Goal: Browse casually: Explore the website without a specific task or goal

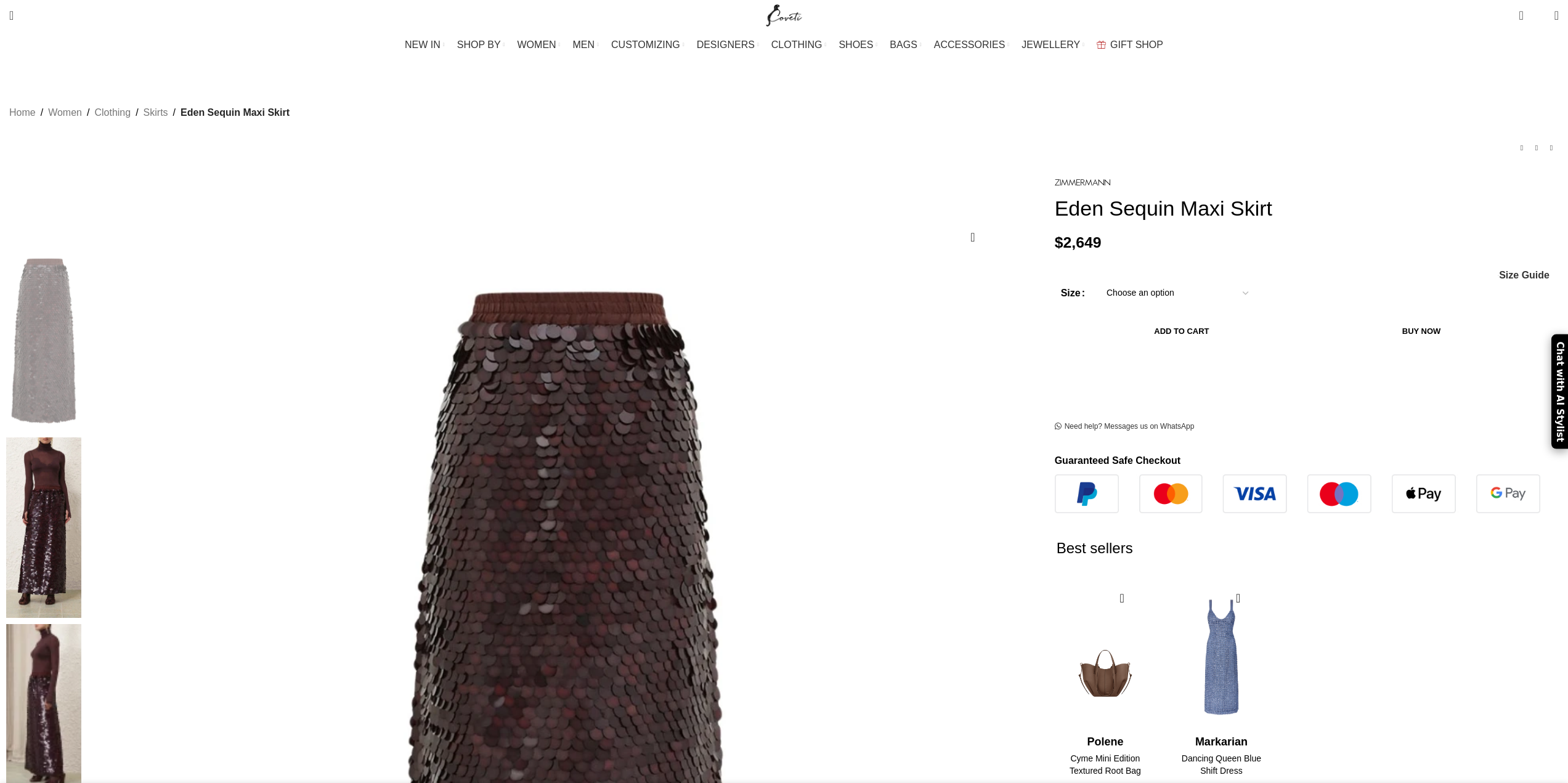
click at [81, 437] on img at bounding box center [43, 527] width 75 height 180
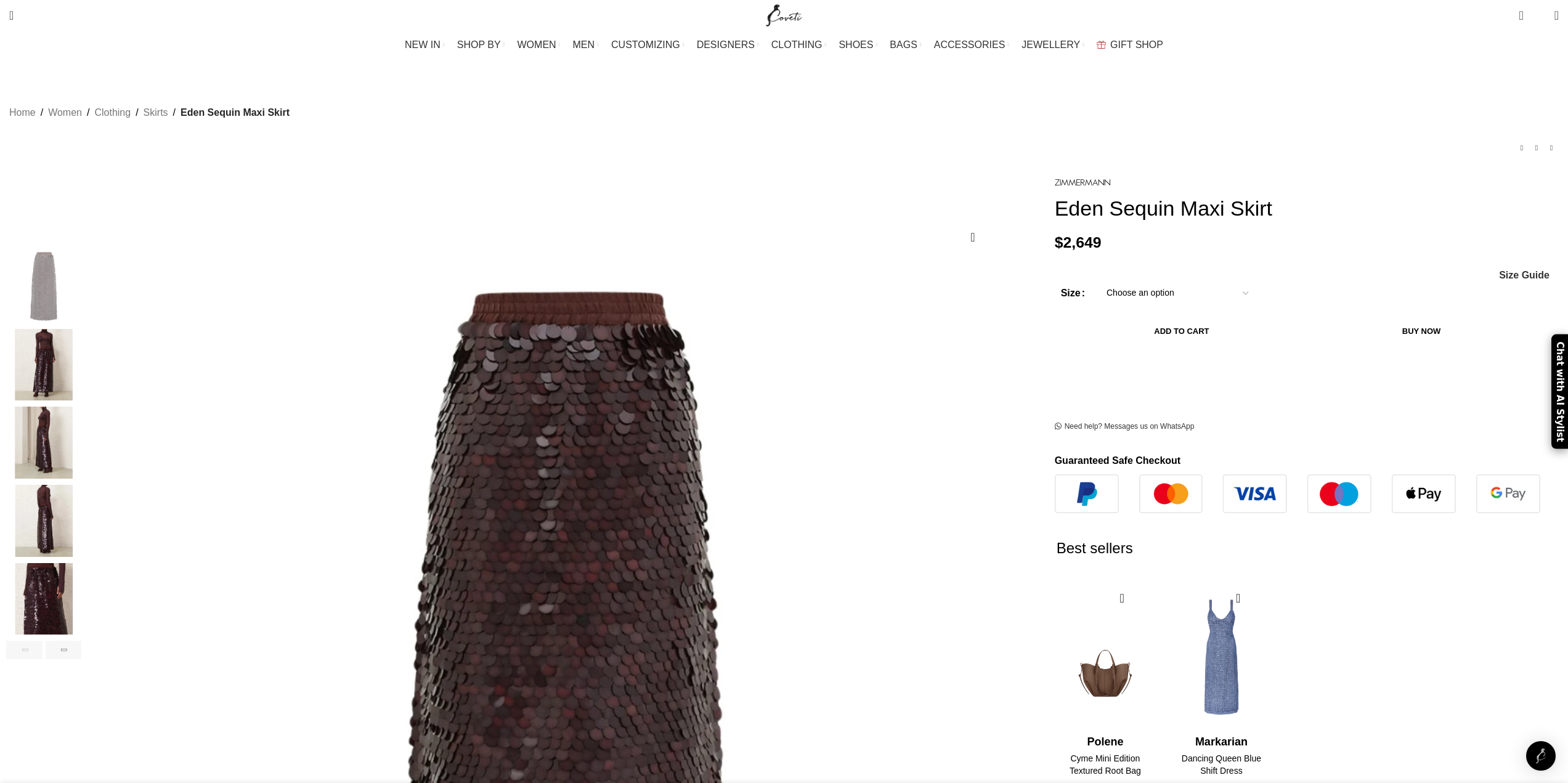
click at [81, 406] on img "3 / 7" at bounding box center [43, 442] width 75 height 72
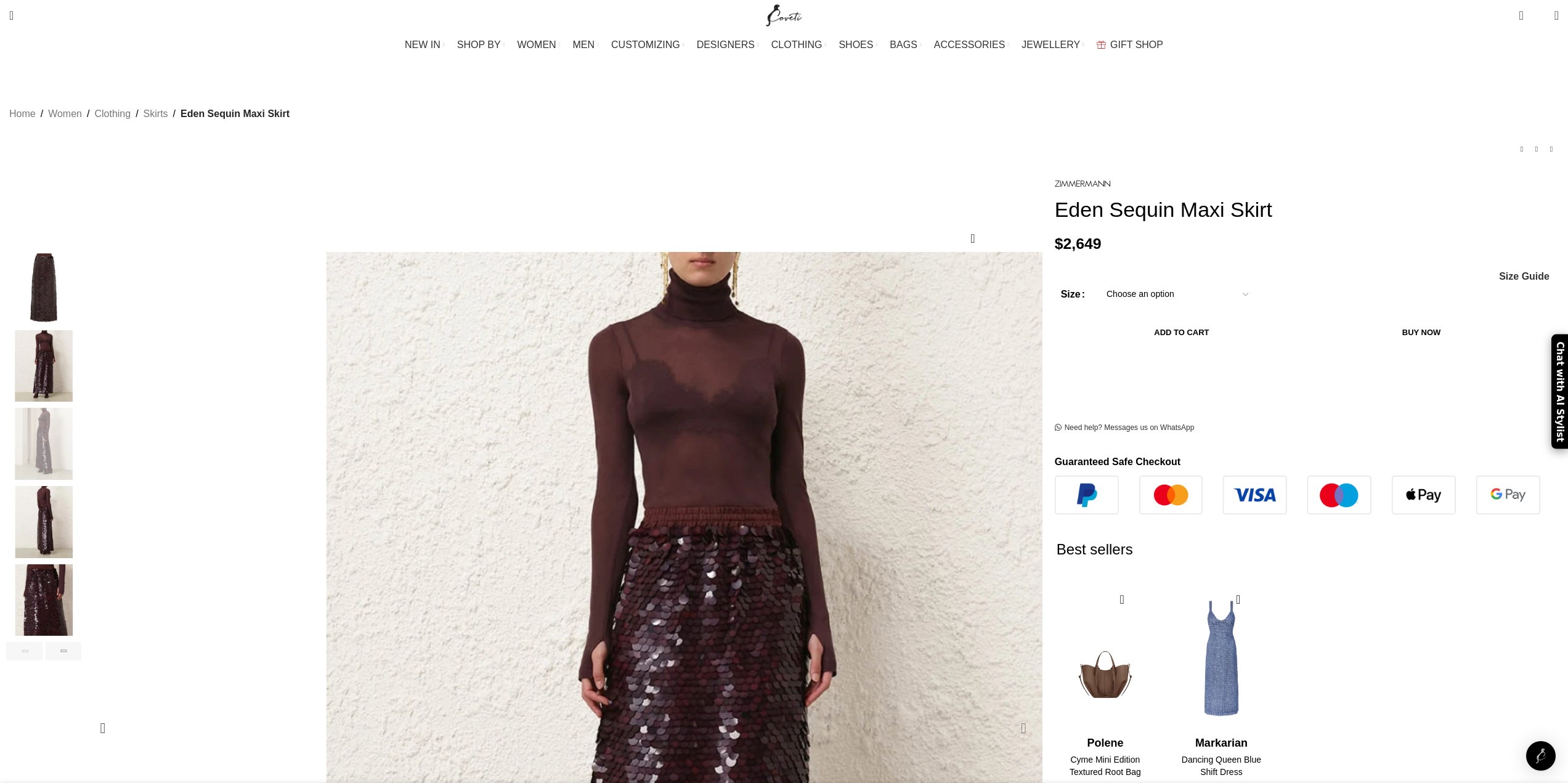
scroll to position [0, 129]
click at [1008, 712] on div "Next slide" at bounding box center [1023, 728] width 31 height 31
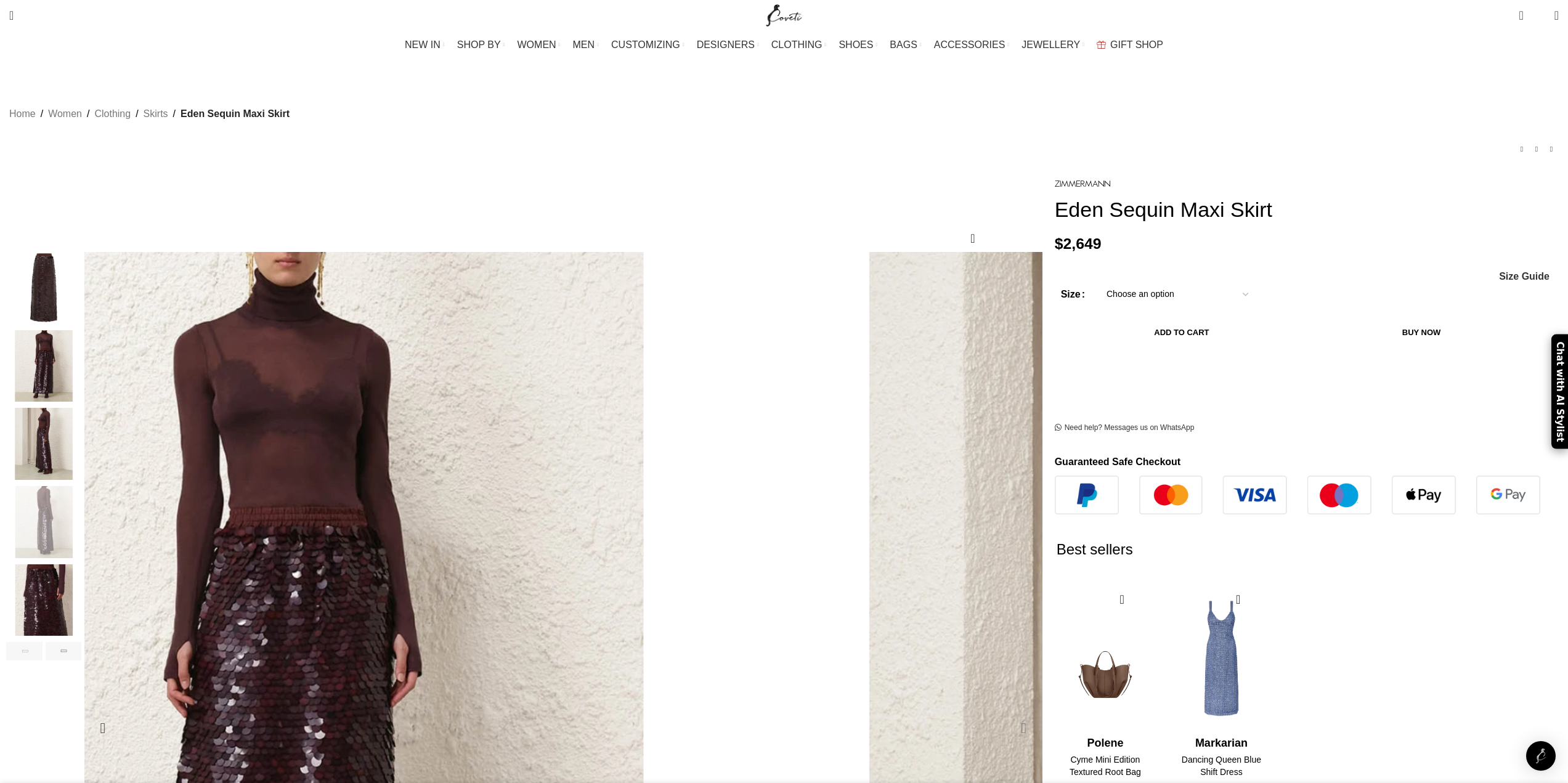
click at [1008, 712] on div "Next slide" at bounding box center [1023, 728] width 31 height 31
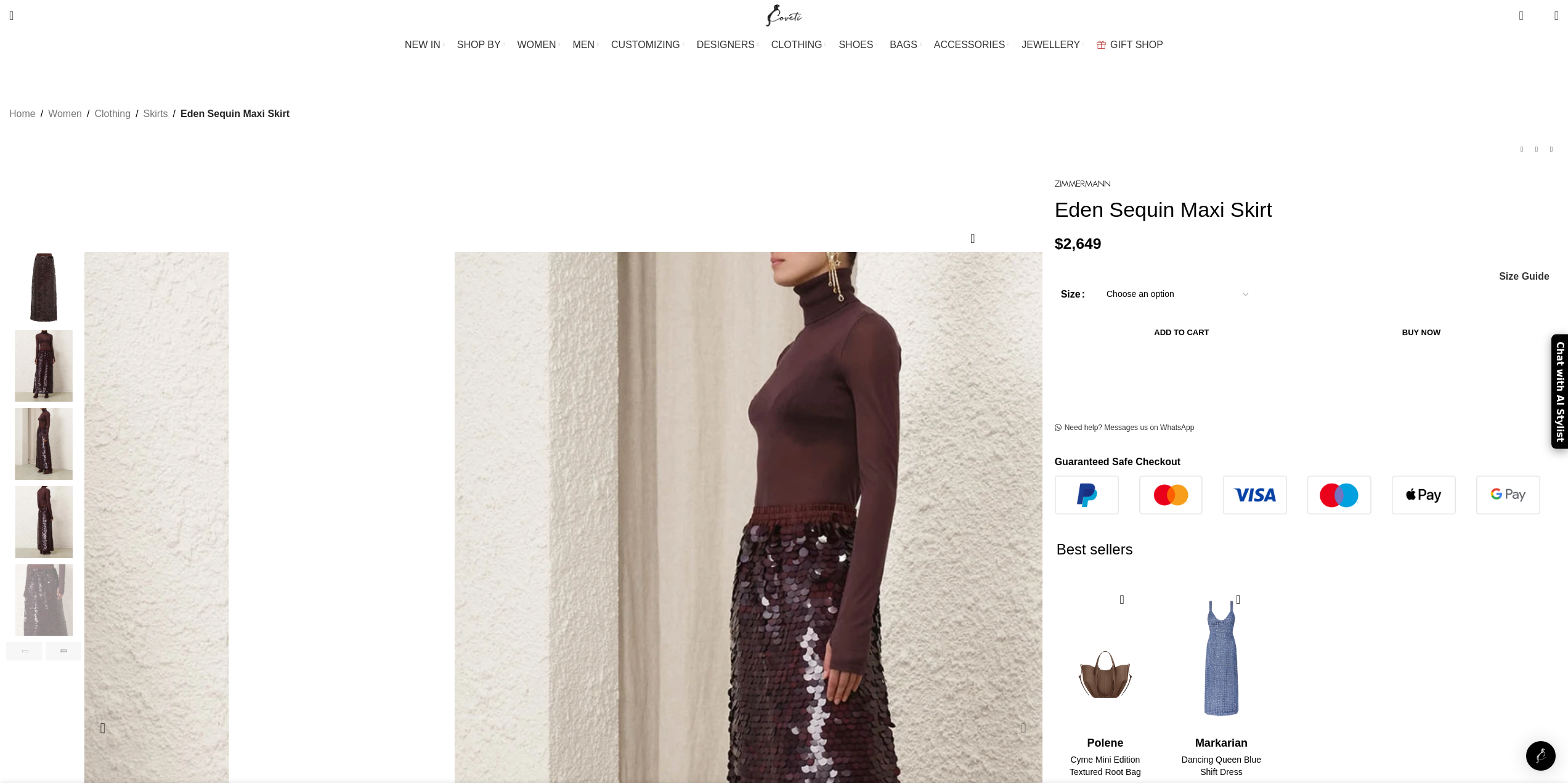
click at [1008, 712] on div "Next slide" at bounding box center [1023, 728] width 31 height 31
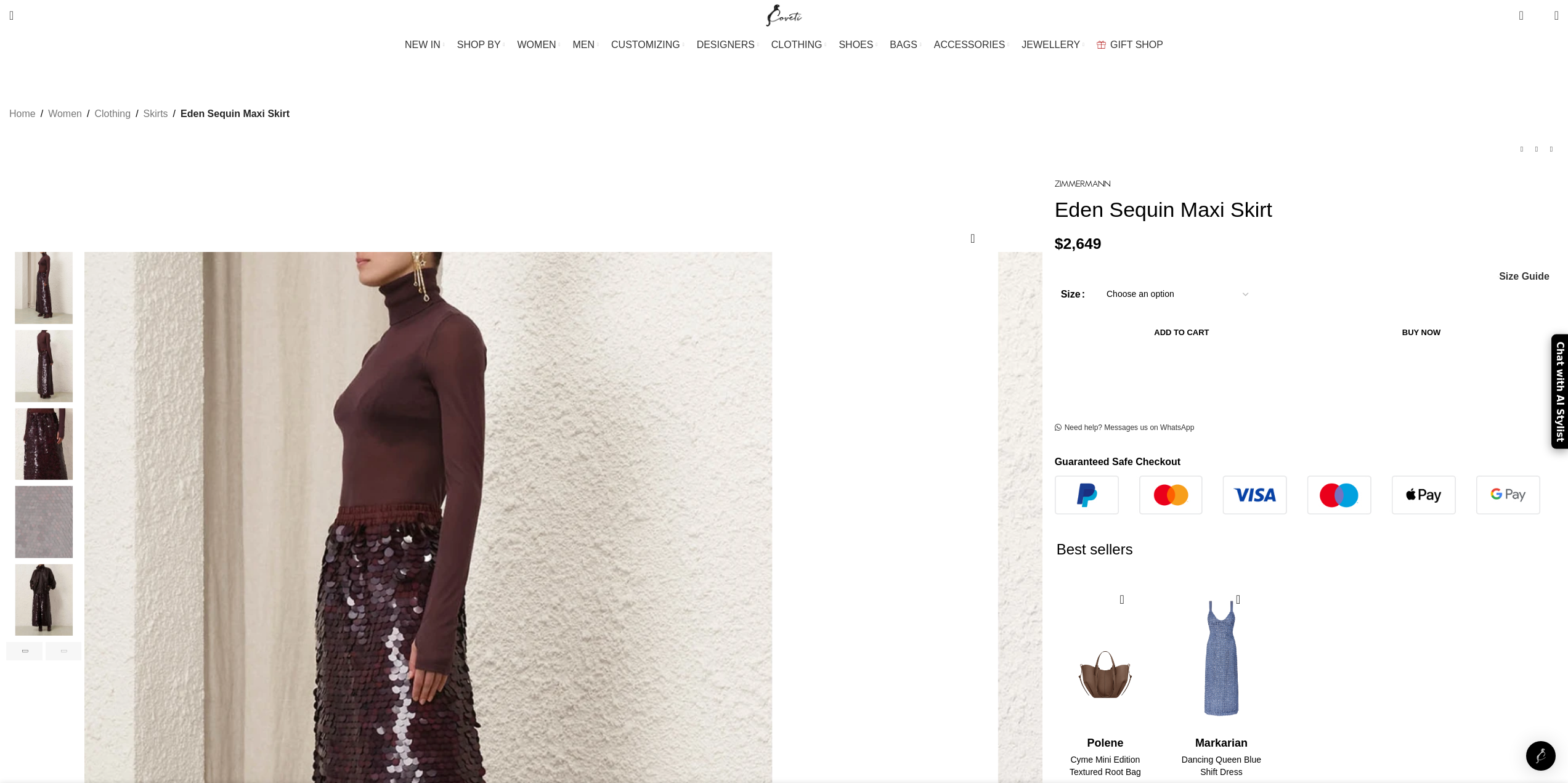
click at [81, 572] on img "7 / 7" at bounding box center [43, 600] width 75 height 72
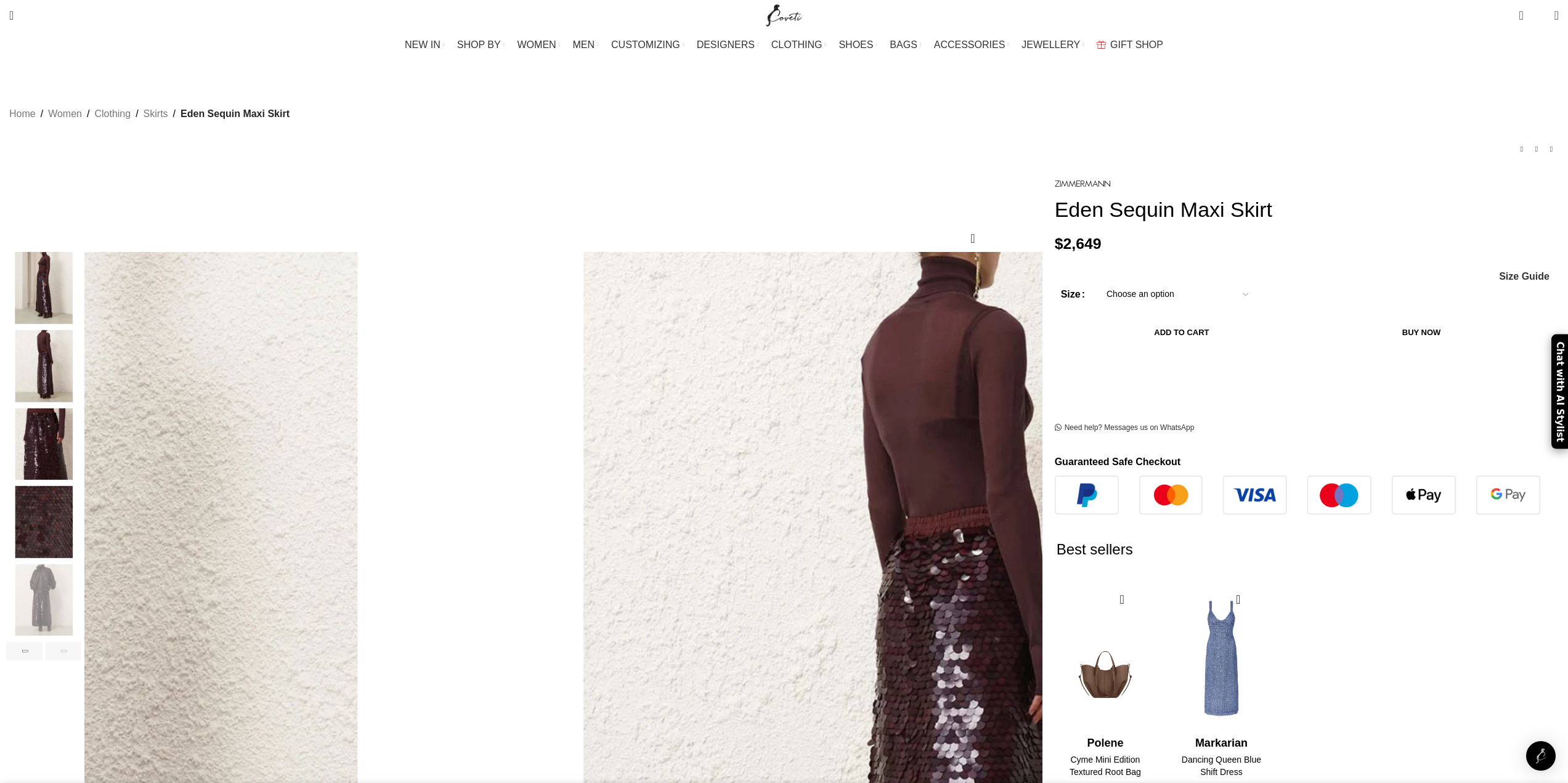
scroll to position [0, 648]
click at [81, 269] on img "3 / 7" at bounding box center [43, 288] width 75 height 72
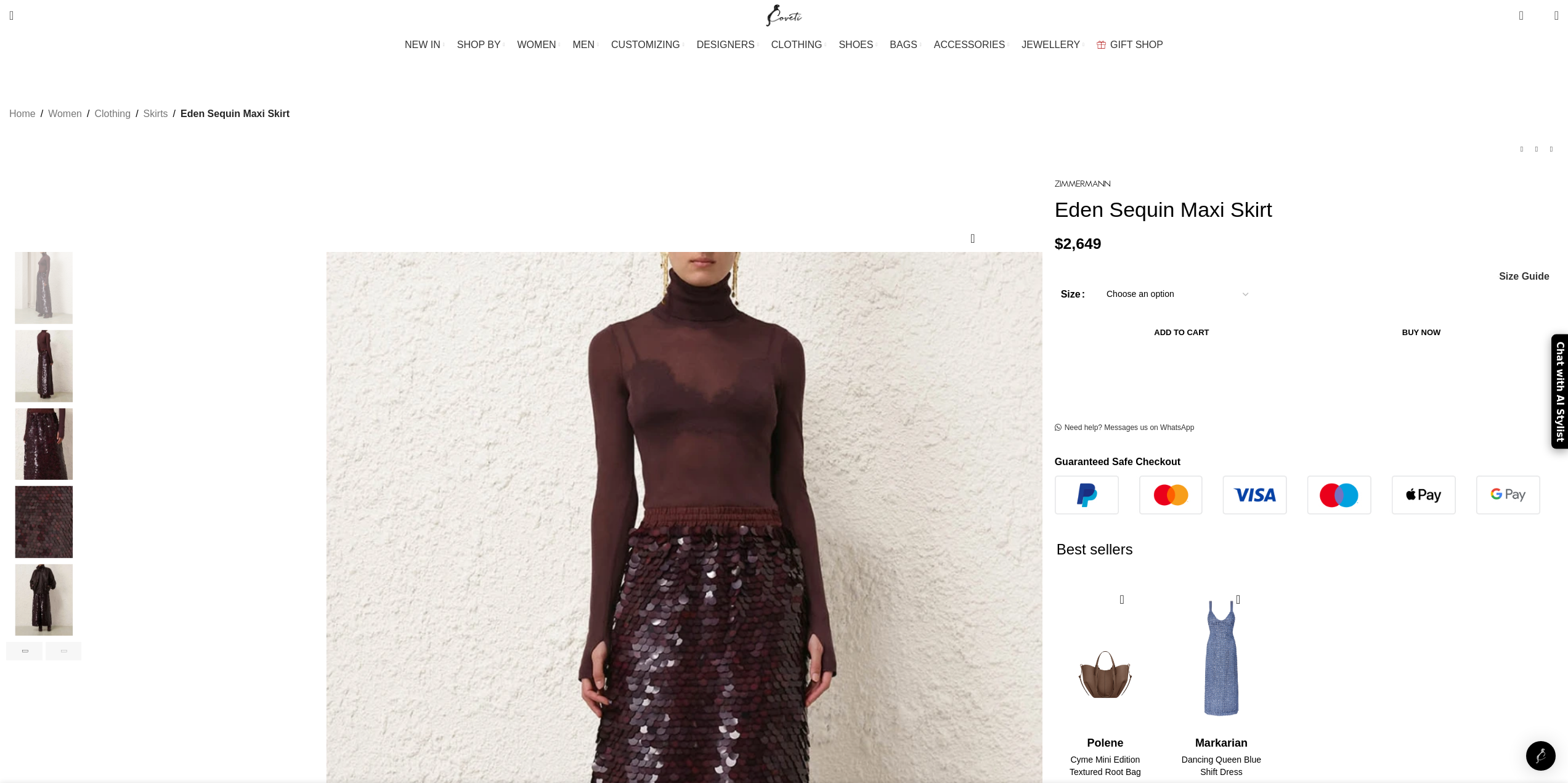
click at [81, 576] on img "7 / 7" at bounding box center [43, 600] width 75 height 72
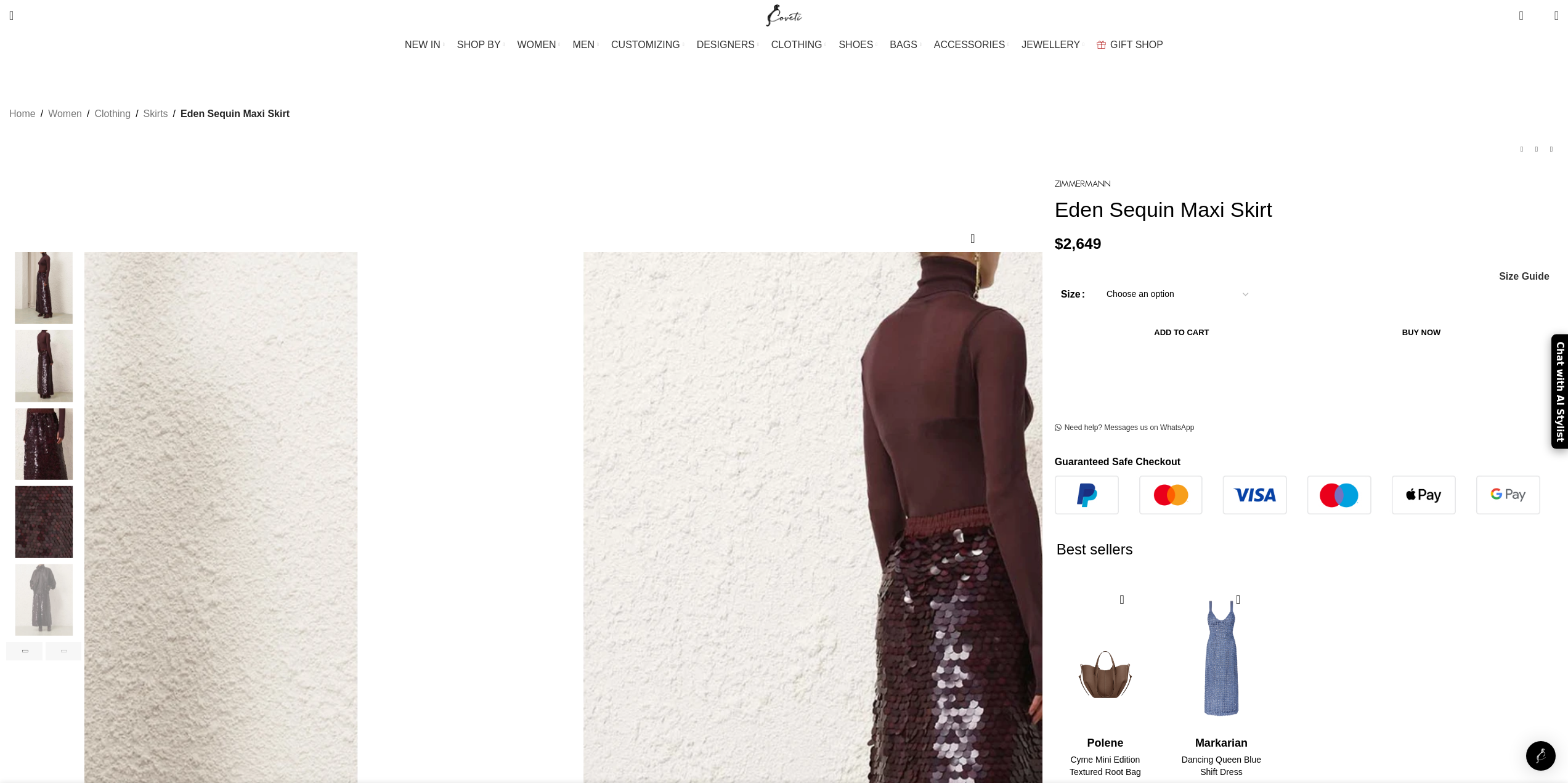
scroll to position [0, 1556]
